Goal: Task Accomplishment & Management: Use online tool/utility

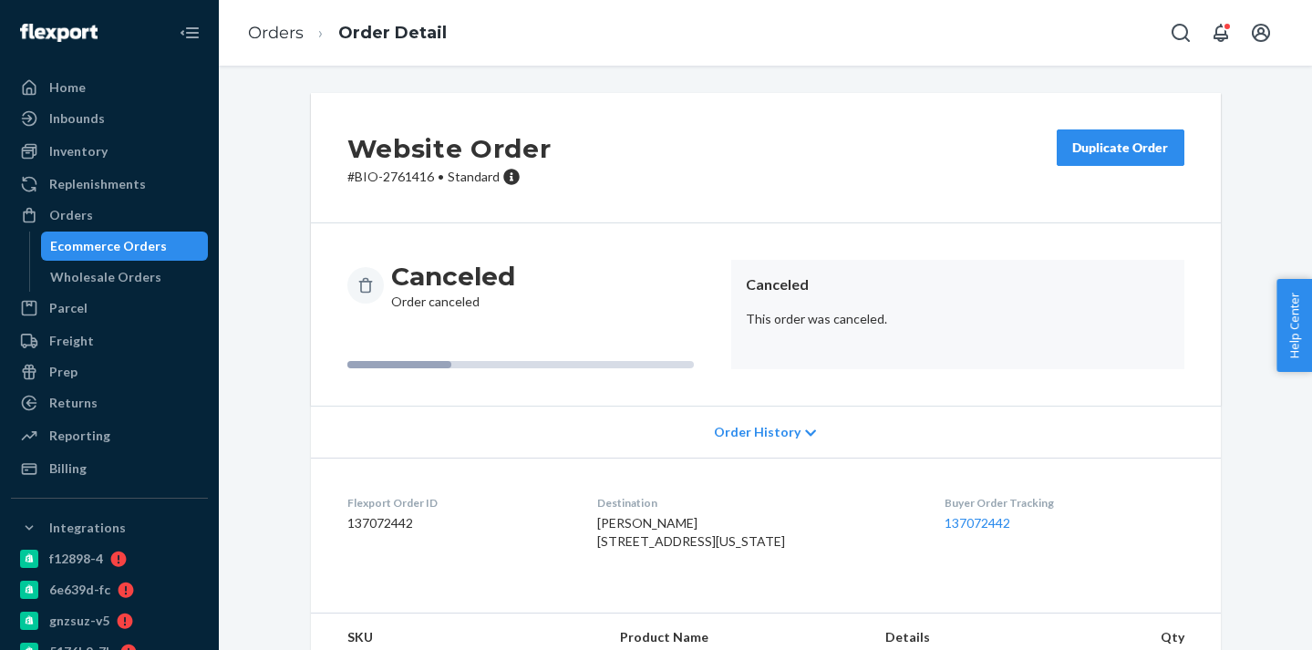
click at [170, 243] on div "Ecommerce Orders" at bounding box center [125, 246] width 164 height 26
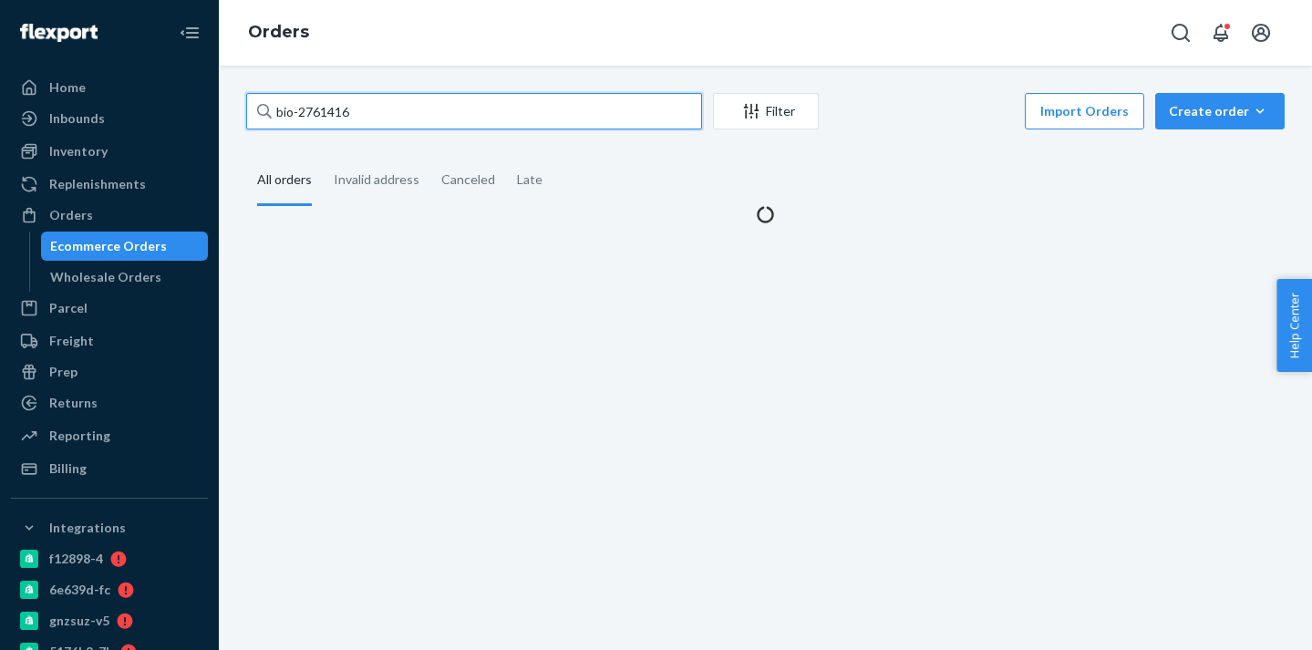
click at [336, 113] on input "bio-2761416" at bounding box center [474, 111] width 456 height 36
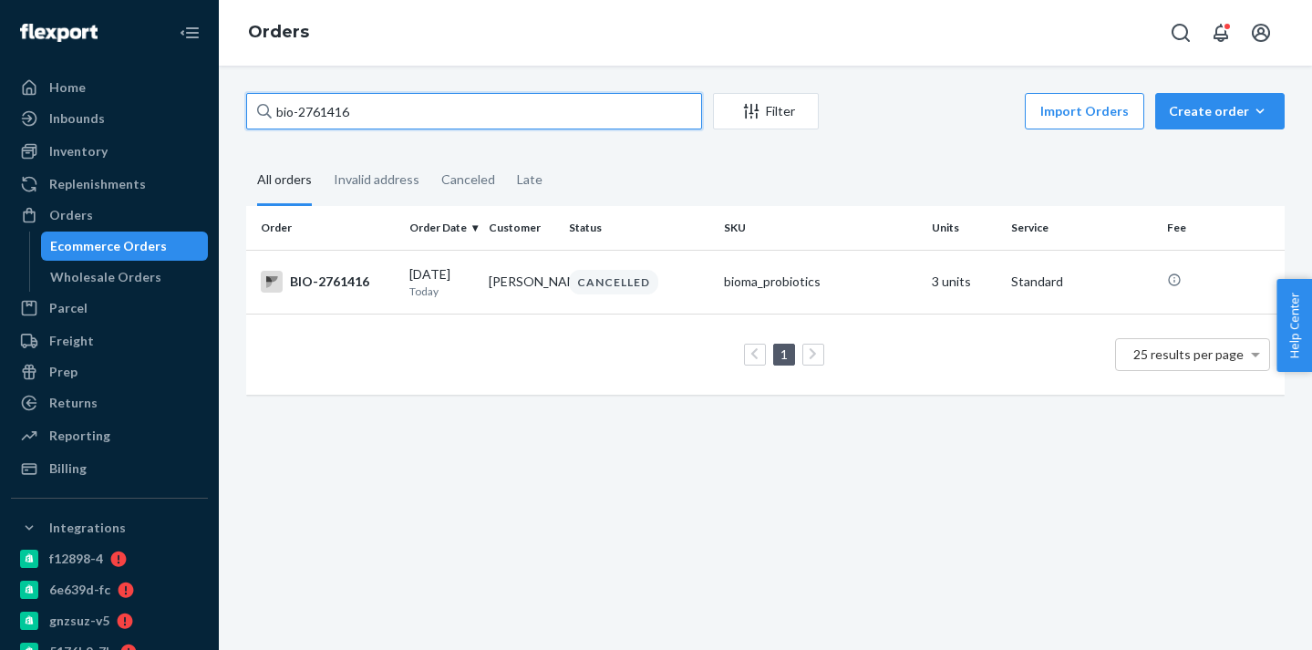
paste input "56465"
type input "bio-2756465"
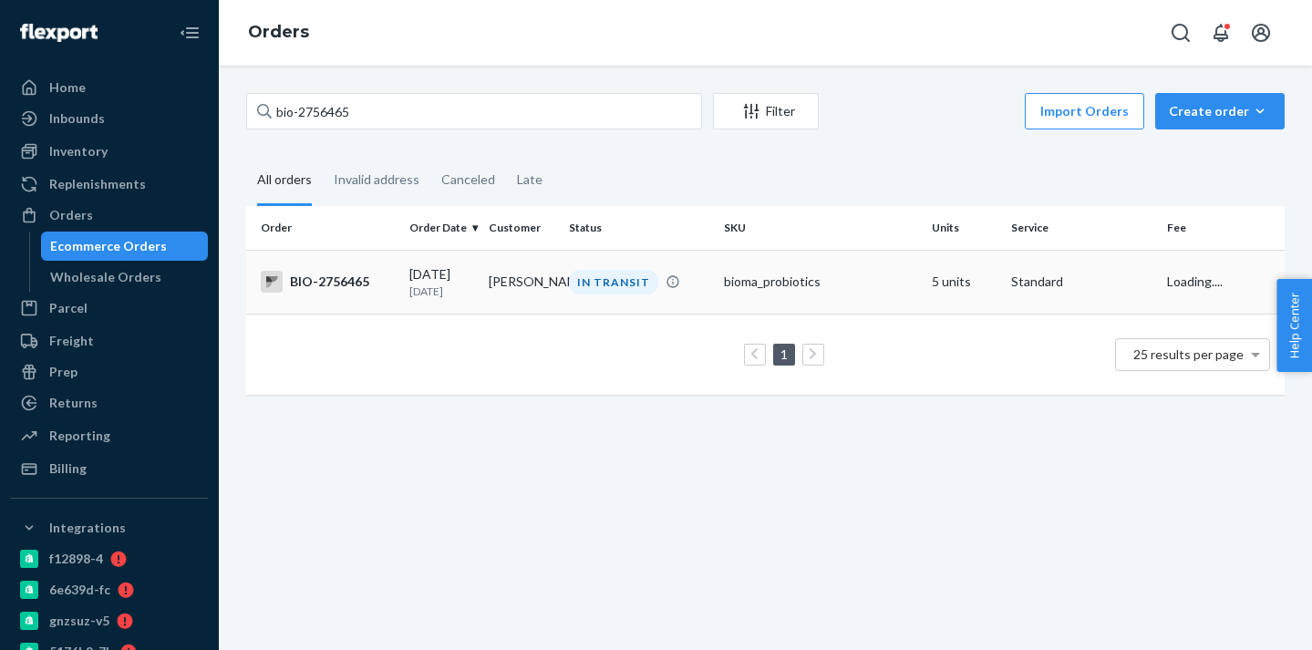
click at [531, 290] on td "[PERSON_NAME]" at bounding box center [520, 282] width 79 height 64
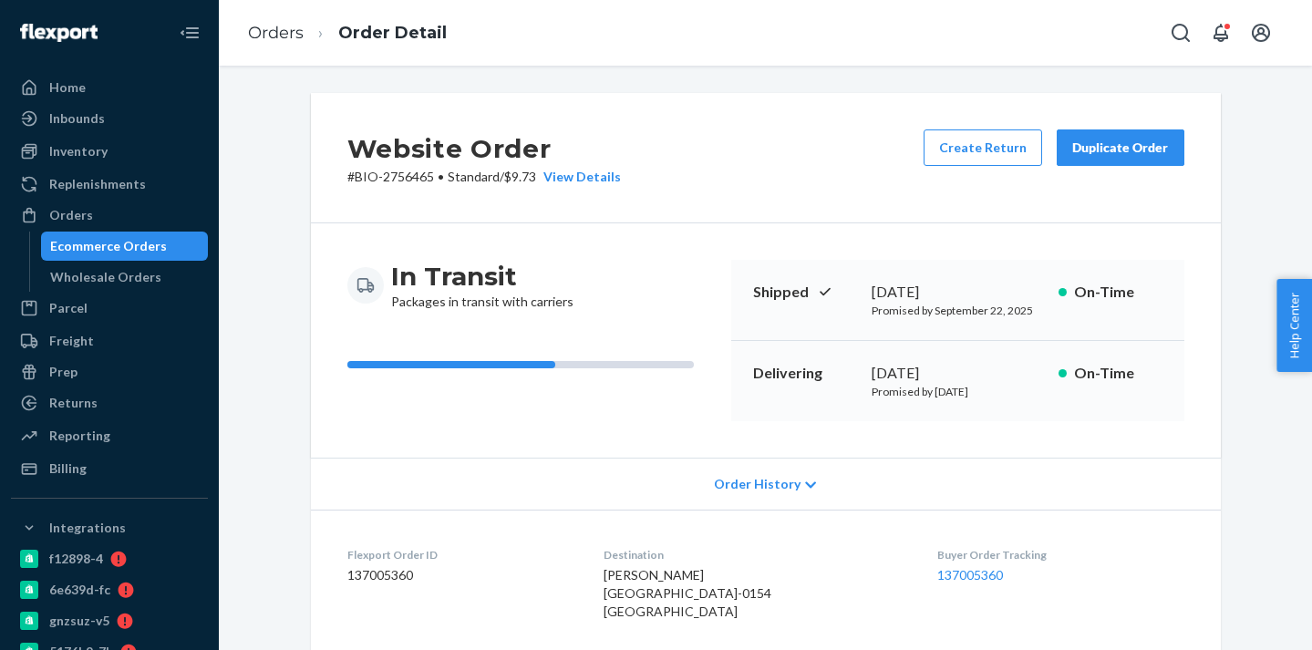
click at [1030, 166] on div "Create Return Duplicate Order" at bounding box center [1053, 157] width 275 height 57
click at [1019, 156] on button "Create Return" at bounding box center [983, 147] width 119 height 36
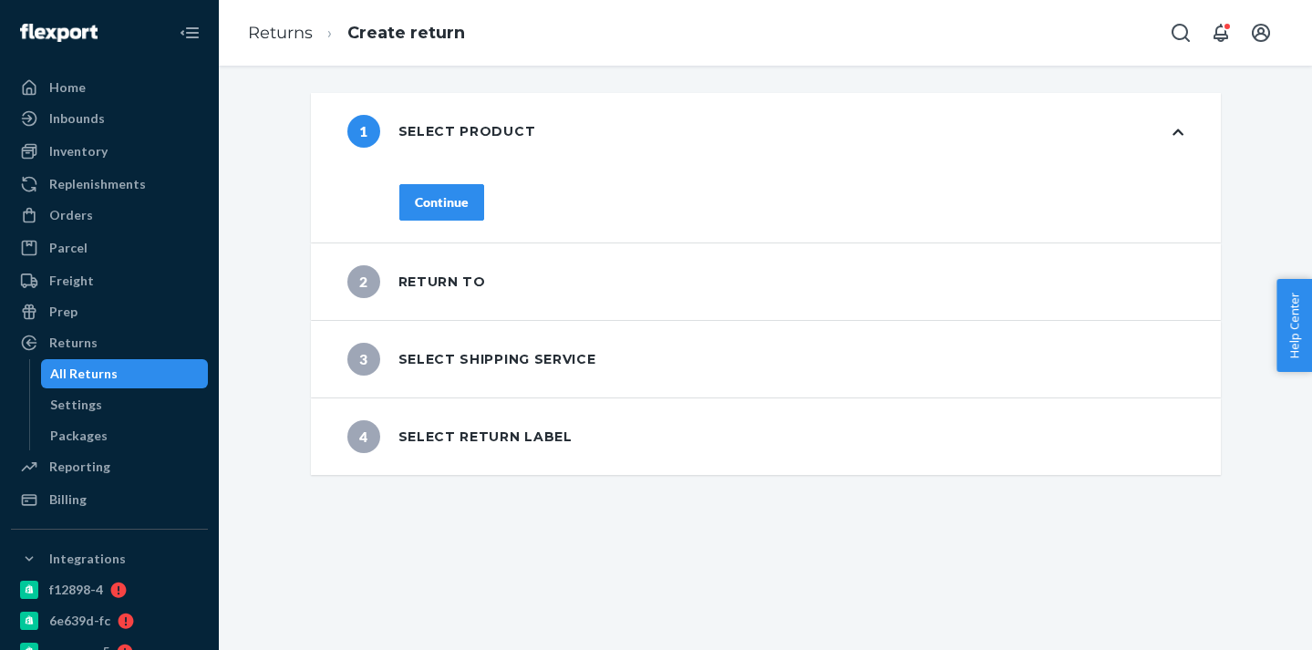
click at [465, 219] on button "Continue" at bounding box center [441, 202] width 85 height 36
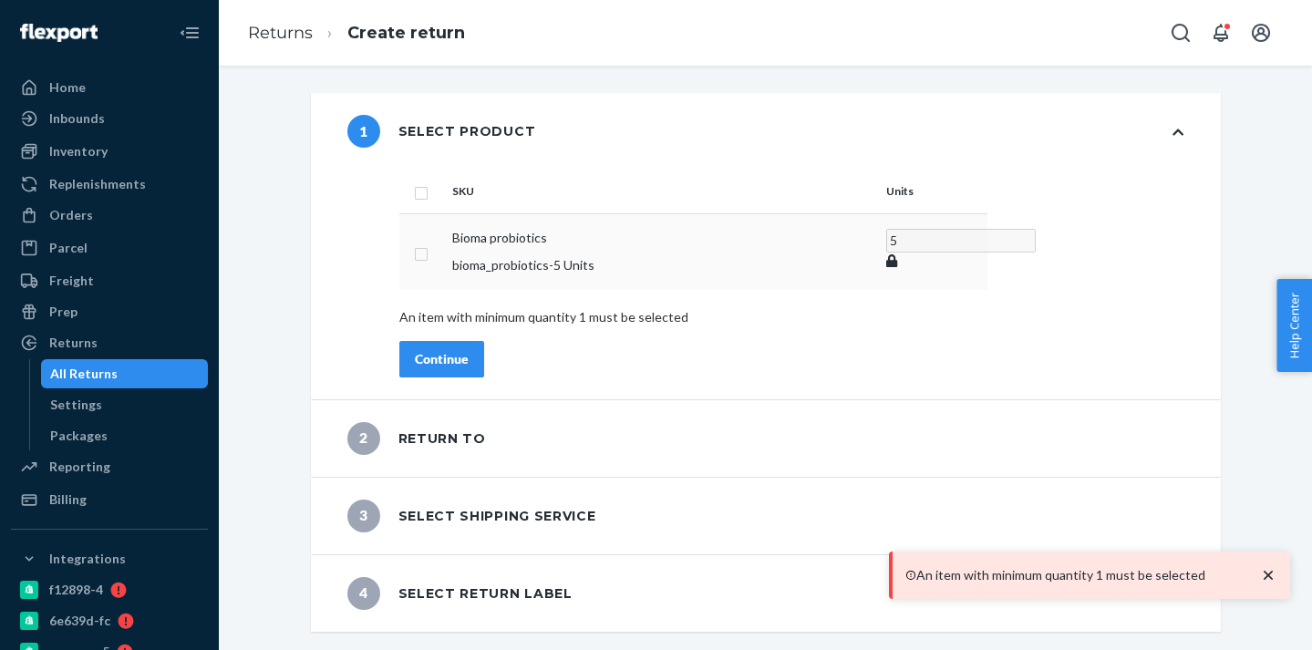
click at [420, 243] on input "checkbox" at bounding box center [421, 252] width 15 height 19
checkbox input "true"
click at [437, 370] on button "Continue" at bounding box center [441, 358] width 85 height 36
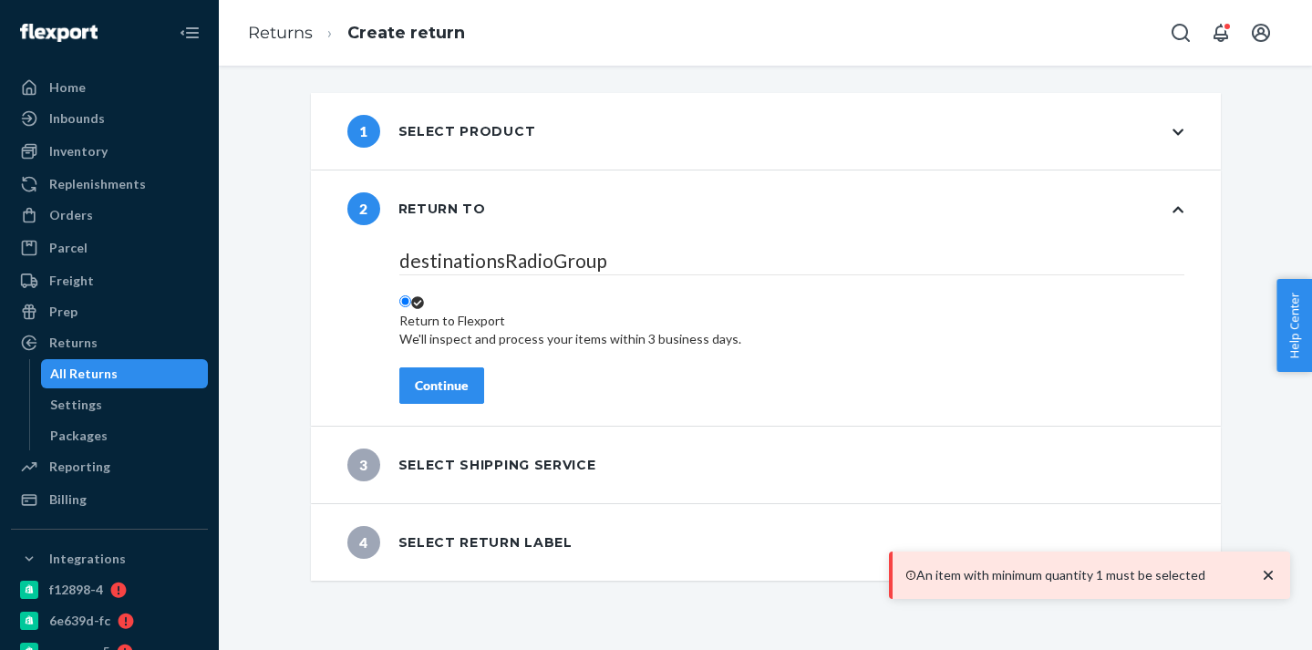
click at [437, 370] on button "Continue" at bounding box center [441, 385] width 85 height 36
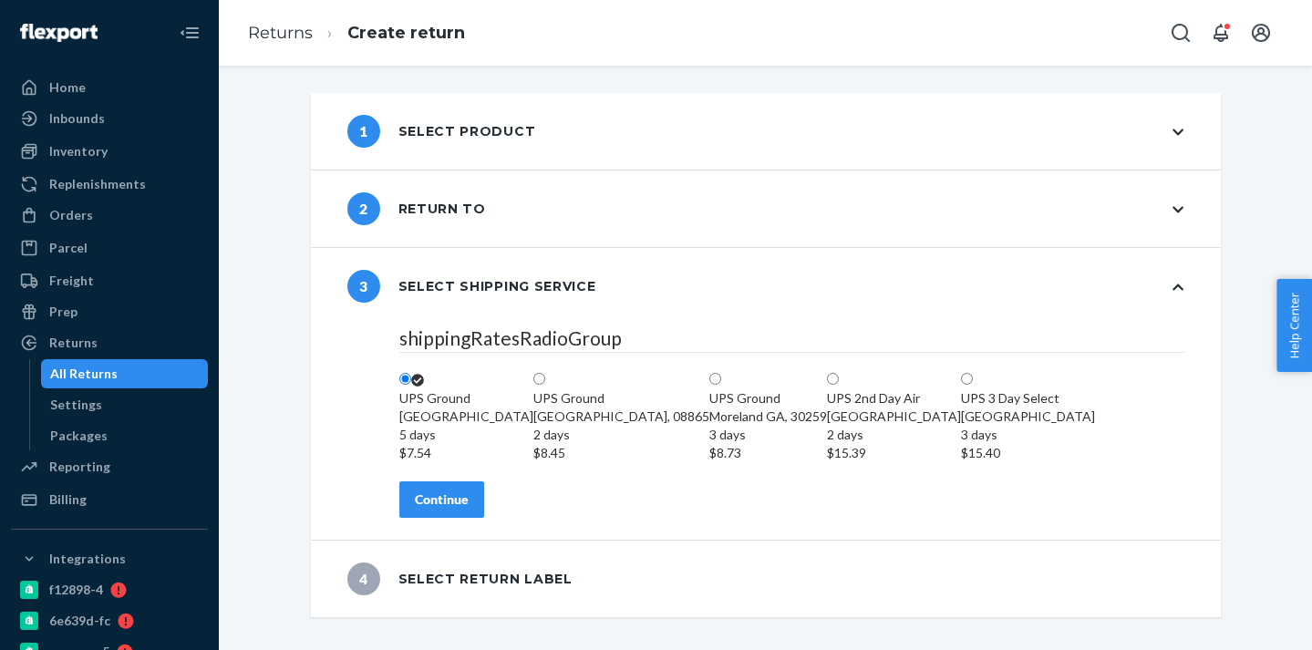
click at [450, 518] on button "Continue" at bounding box center [441, 499] width 85 height 36
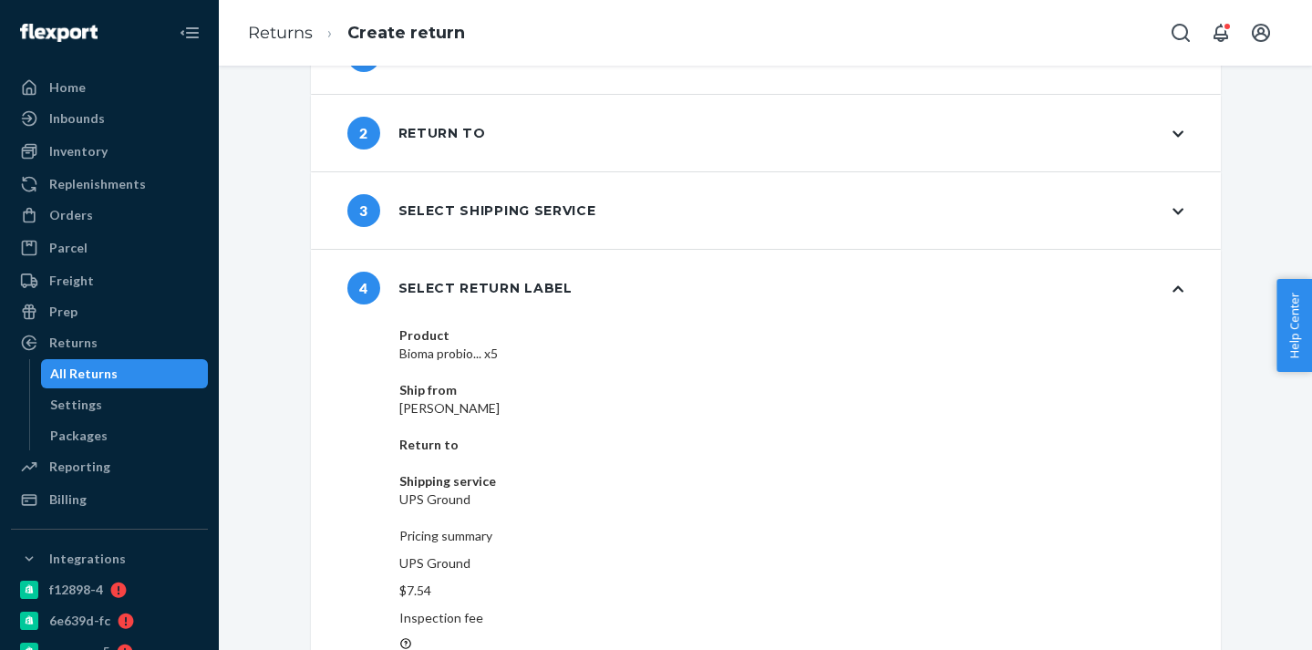
scroll to position [93, 0]
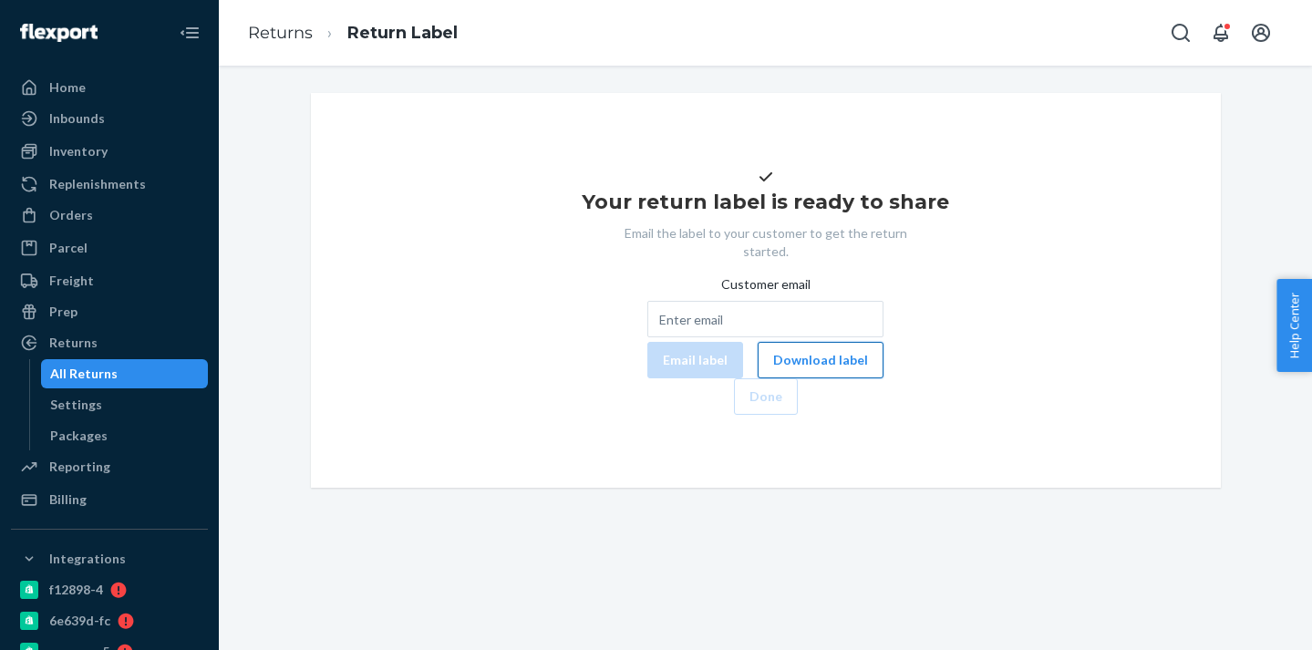
click at [758, 378] on button "Download label" at bounding box center [821, 360] width 126 height 36
